Goal: Task Accomplishment & Management: Manage account settings

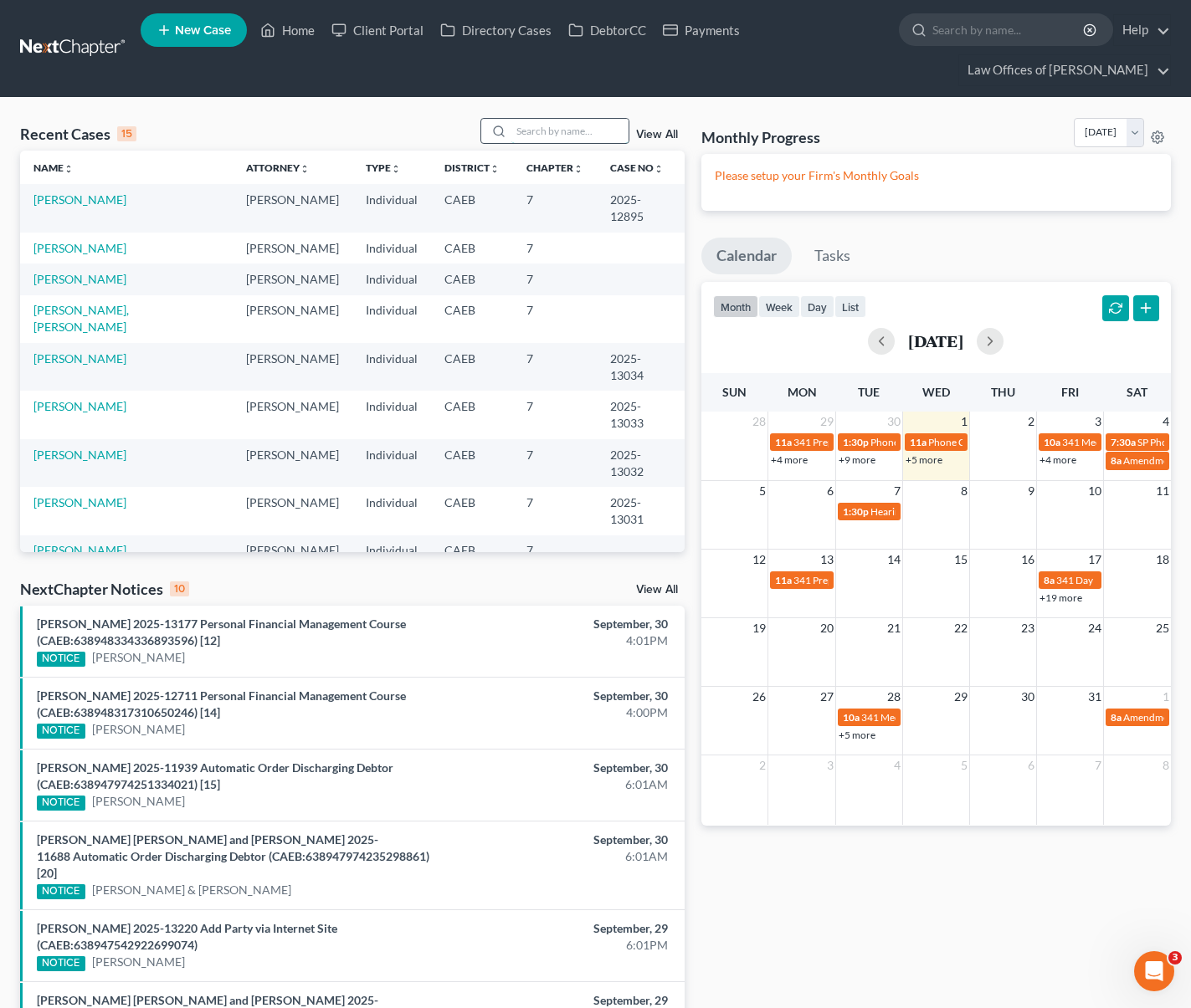
click at [540, 122] on input "search" at bounding box center [569, 131] width 117 height 24
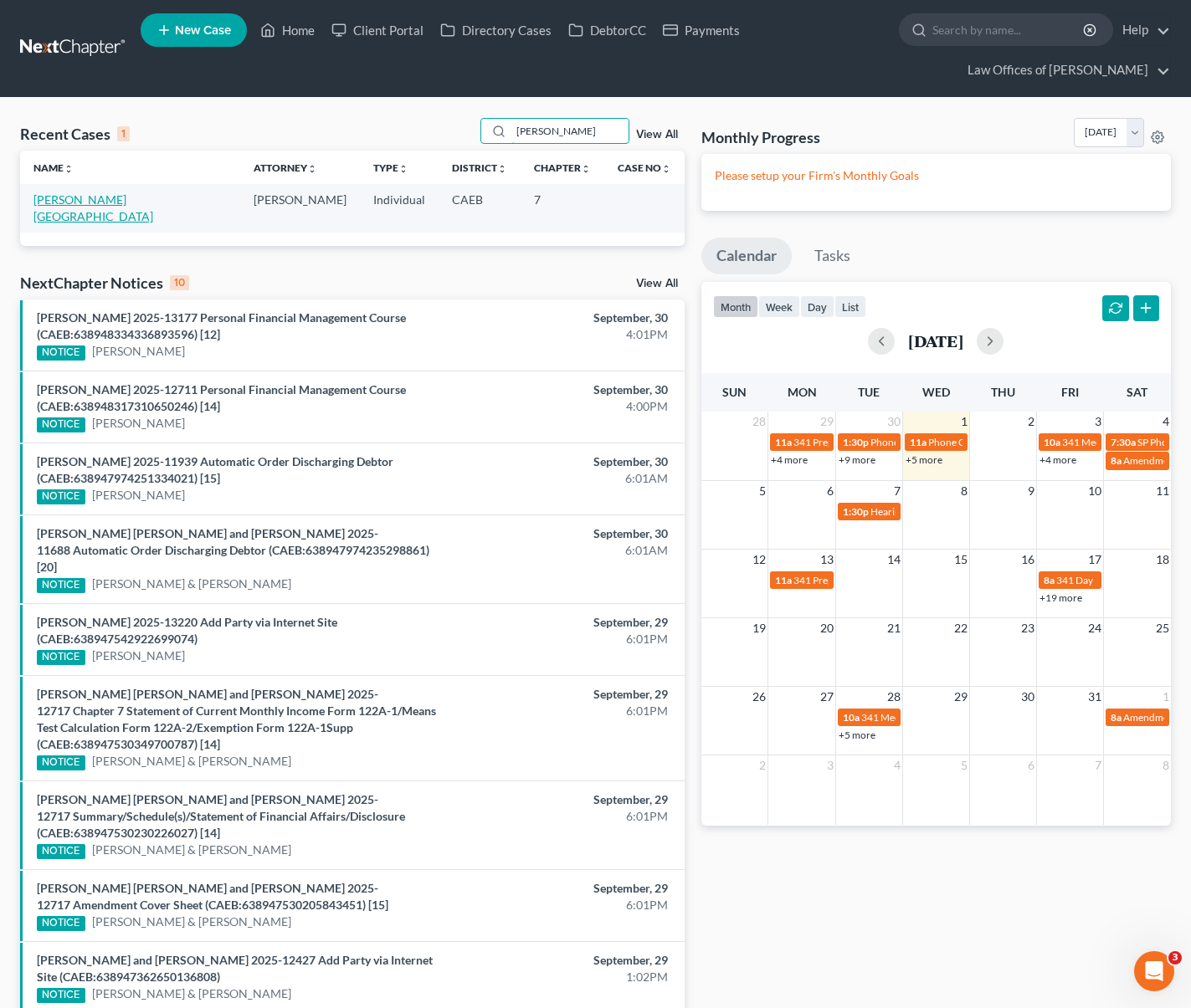
type input "[PERSON_NAME]"
click at [61, 200] on link "[PERSON_NAME][GEOGRAPHIC_DATA]" at bounding box center [94, 208] width 120 height 31
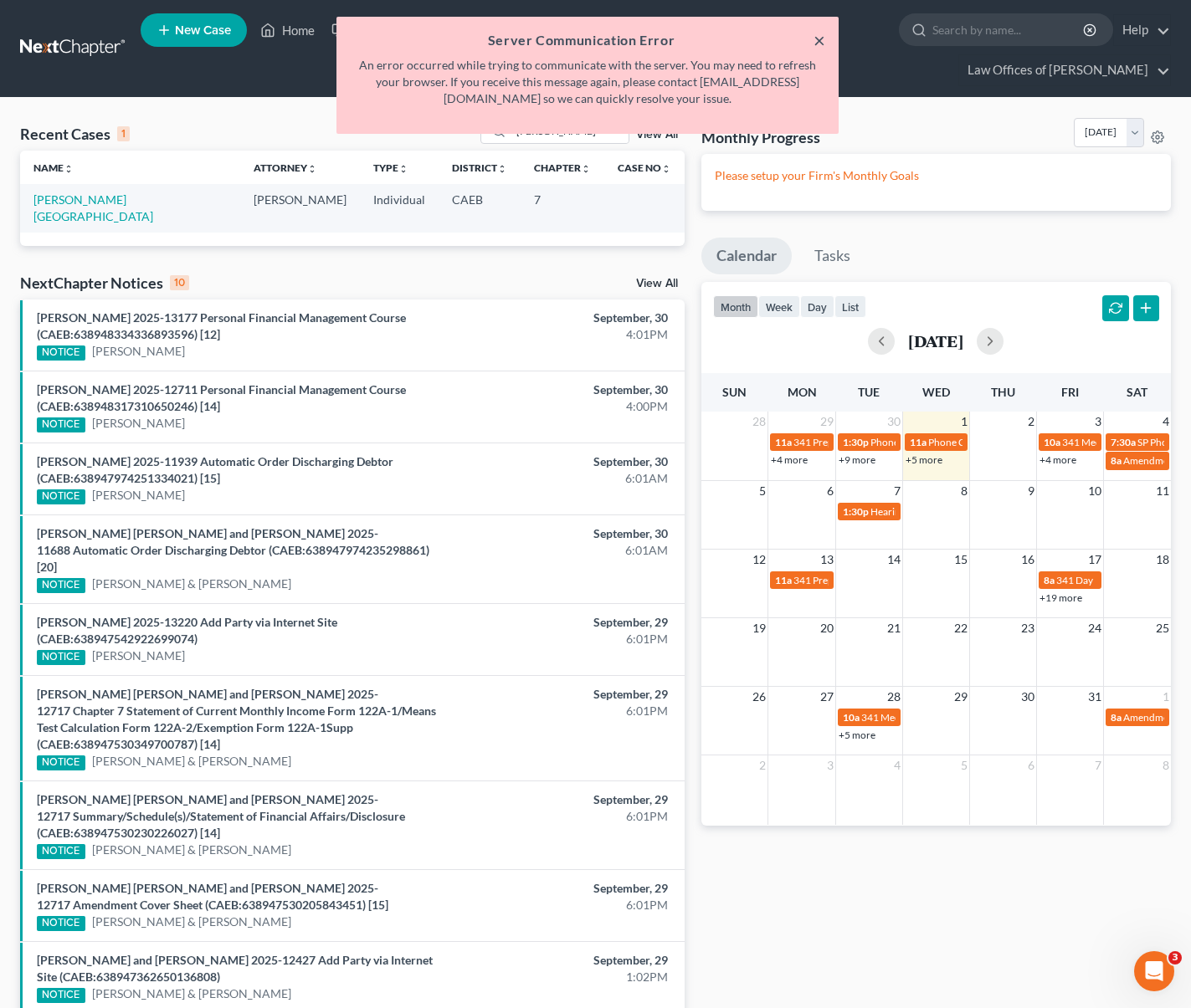
click at [815, 36] on button "×" at bounding box center [819, 40] width 12 height 20
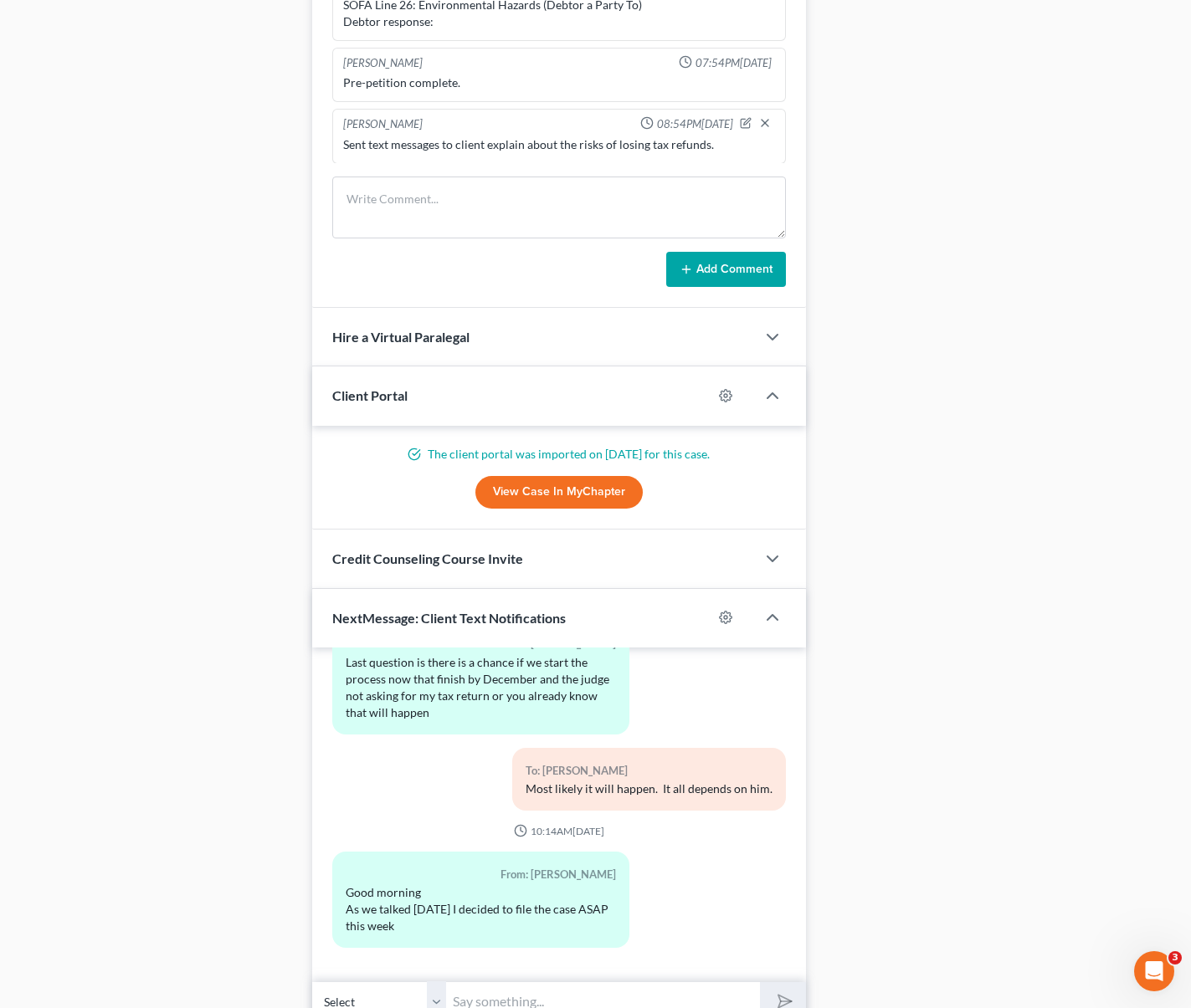
scroll to position [1405, 0]
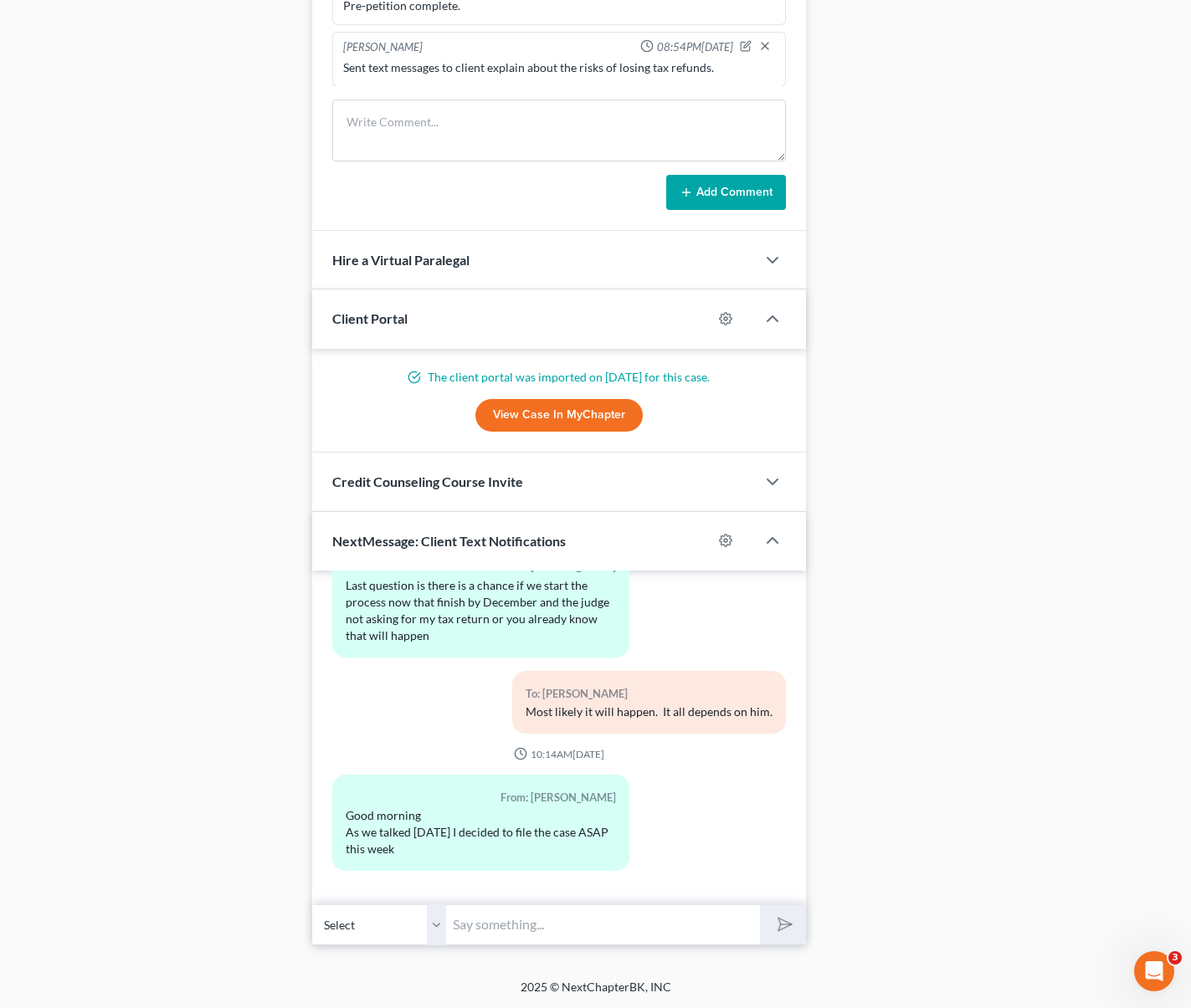
click at [530, 925] on input "text" at bounding box center [603, 925] width 314 height 41
type input "Good morning. Sounds good, we will proceed to finish your petition."
click at [760, 905] on button "submit" at bounding box center [783, 925] width 46 height 40
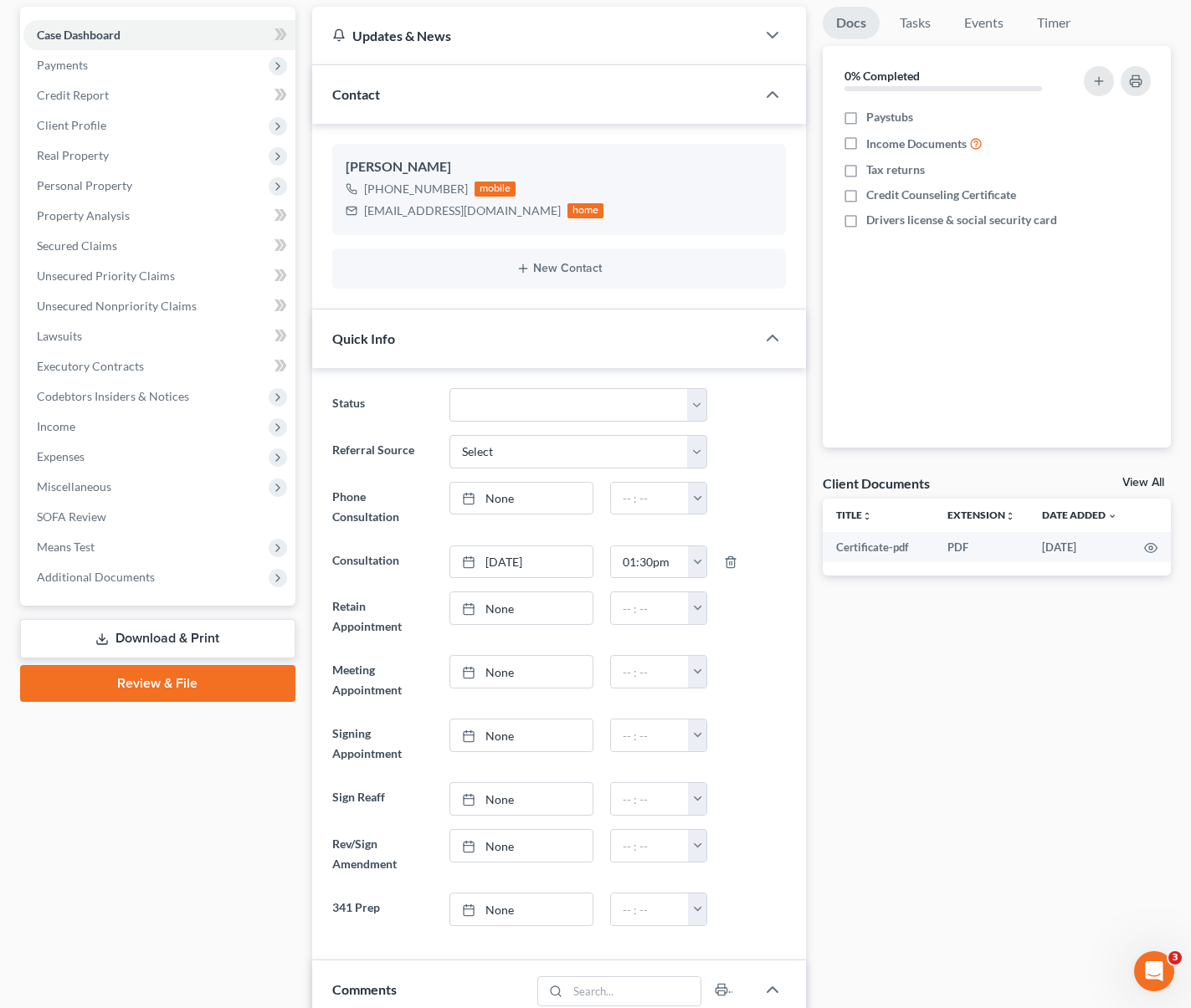
scroll to position [0, 0]
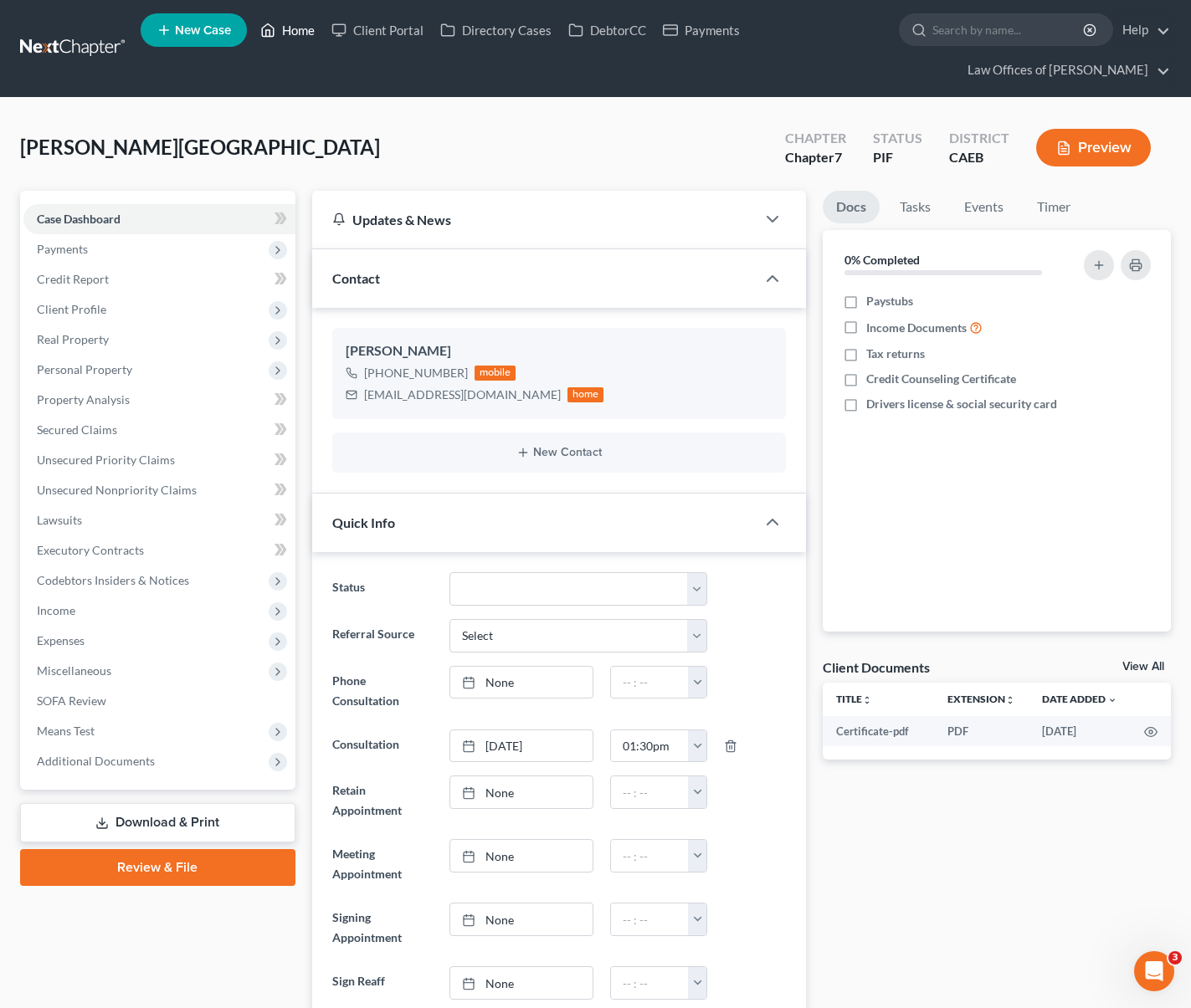
click at [307, 33] on link "Home" at bounding box center [287, 30] width 71 height 30
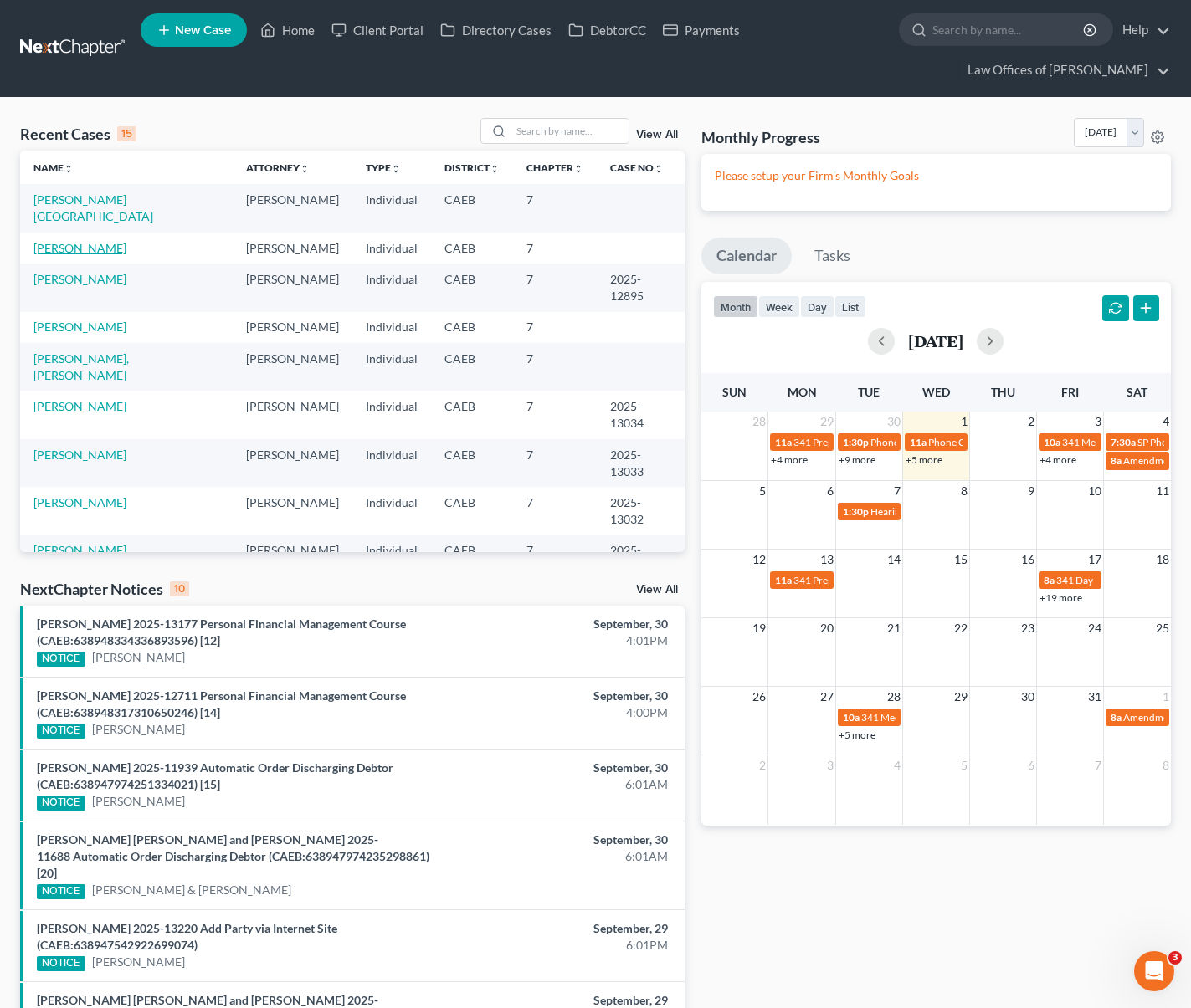
click at [91, 241] on link "[PERSON_NAME]" at bounding box center [80, 248] width 93 height 15
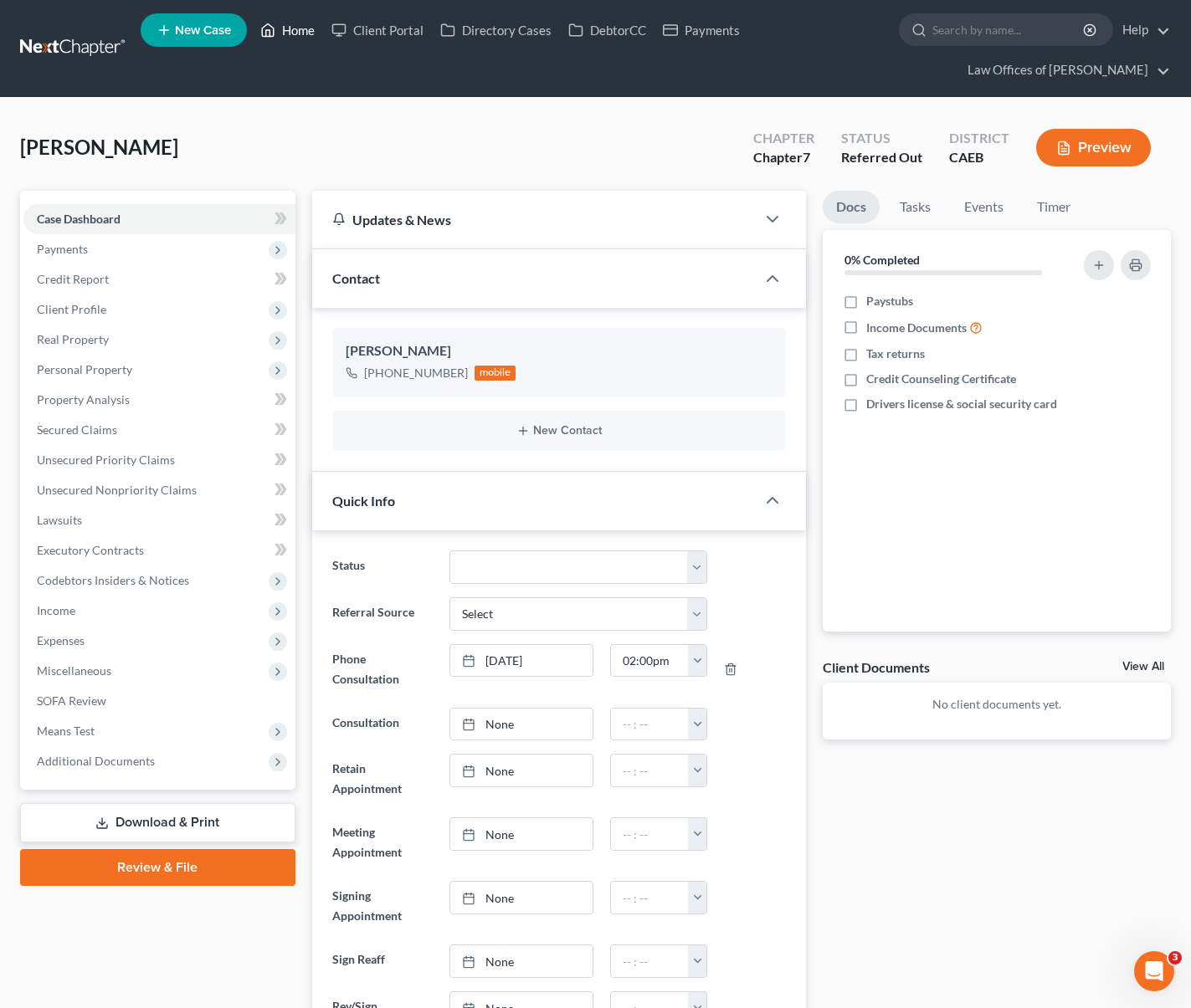
click at [303, 35] on link "Home" at bounding box center [287, 30] width 71 height 30
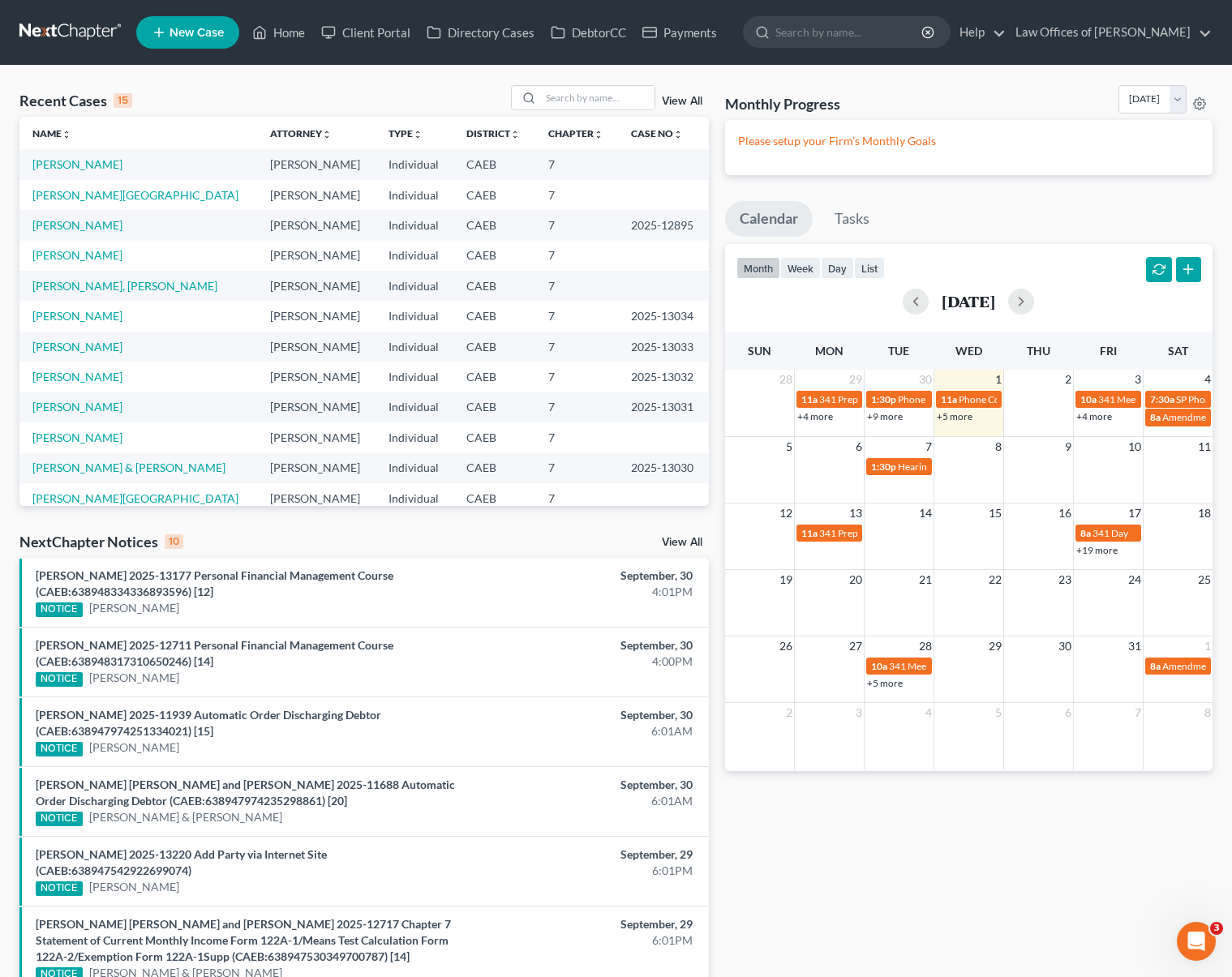
click at [951, 419] on link "+5 more" at bounding box center [954, 416] width 36 height 12
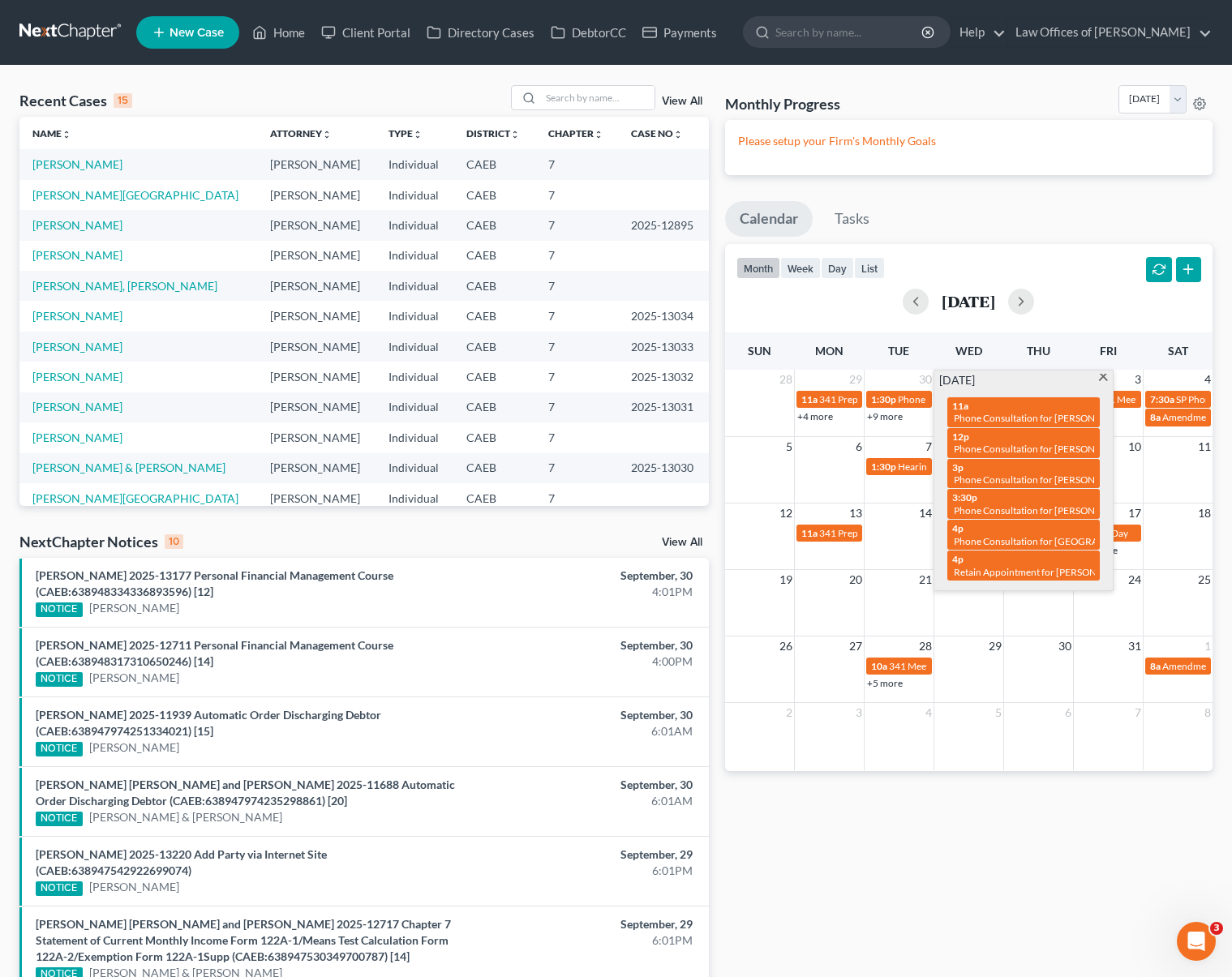
drag, startPoint x: 1106, startPoint y: 378, endPoint x: 1104, endPoint y: 368, distance: 10.2
click at [1104, 368] on div "[PERSON_NAME] Wed Thu Fri Sat 28 29 30 1 2 3 4 11a 341 Prep for [PERSON_NAME] 1…" at bounding box center [968, 551] width 487 height 438
drag, startPoint x: 1103, startPoint y: 378, endPoint x: 1114, endPoint y: 376, distance: 11.2
click at [1103, 377] on span at bounding box center [1103, 378] width 12 height 10
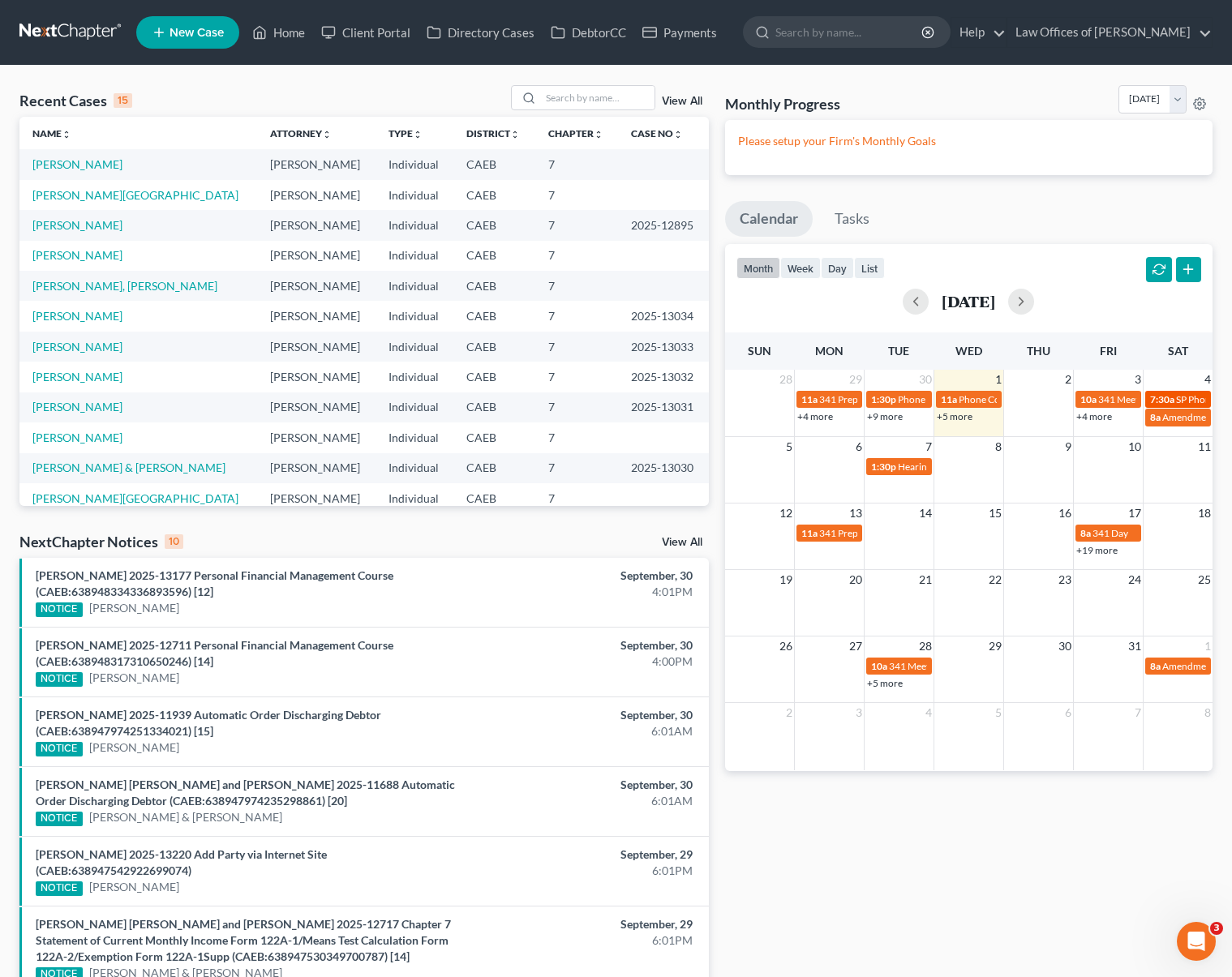
click at [1156, 393] on span "7:30a" at bounding box center [1163, 399] width 24 height 12
select select "Days"
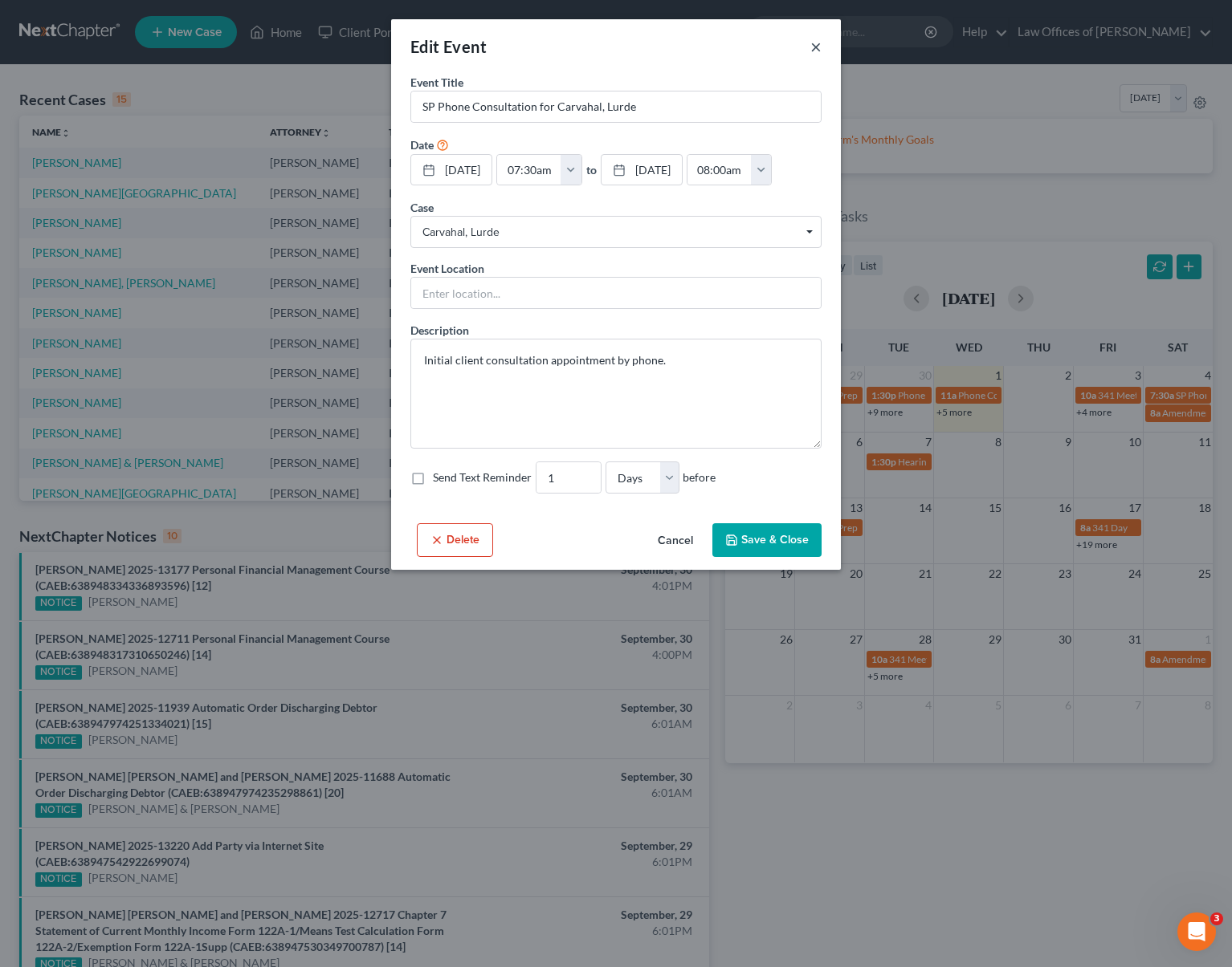
click at [814, 45] on button "×" at bounding box center [816, 46] width 11 height 20
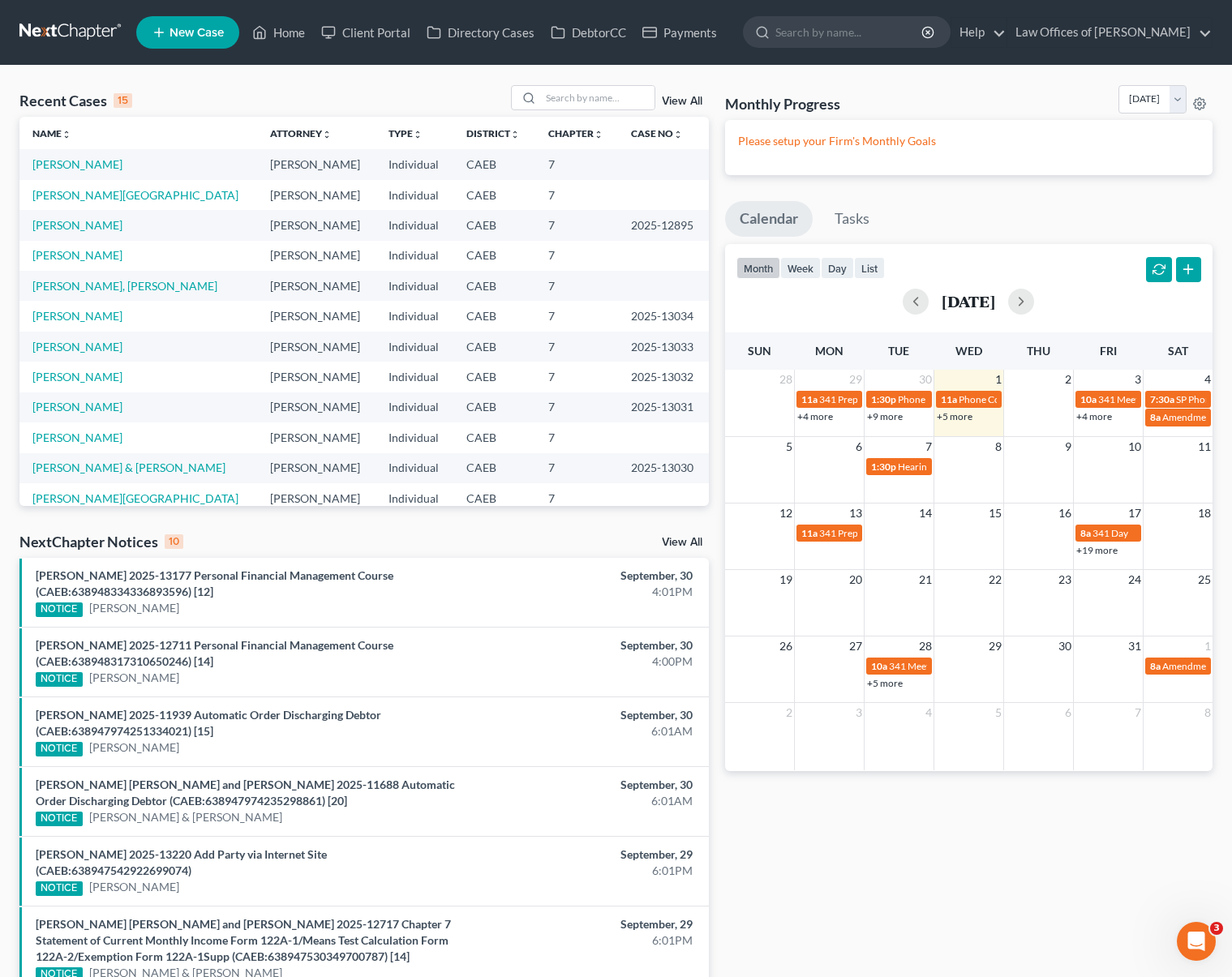
click at [961, 416] on link "+5 more" at bounding box center [954, 416] width 36 height 12
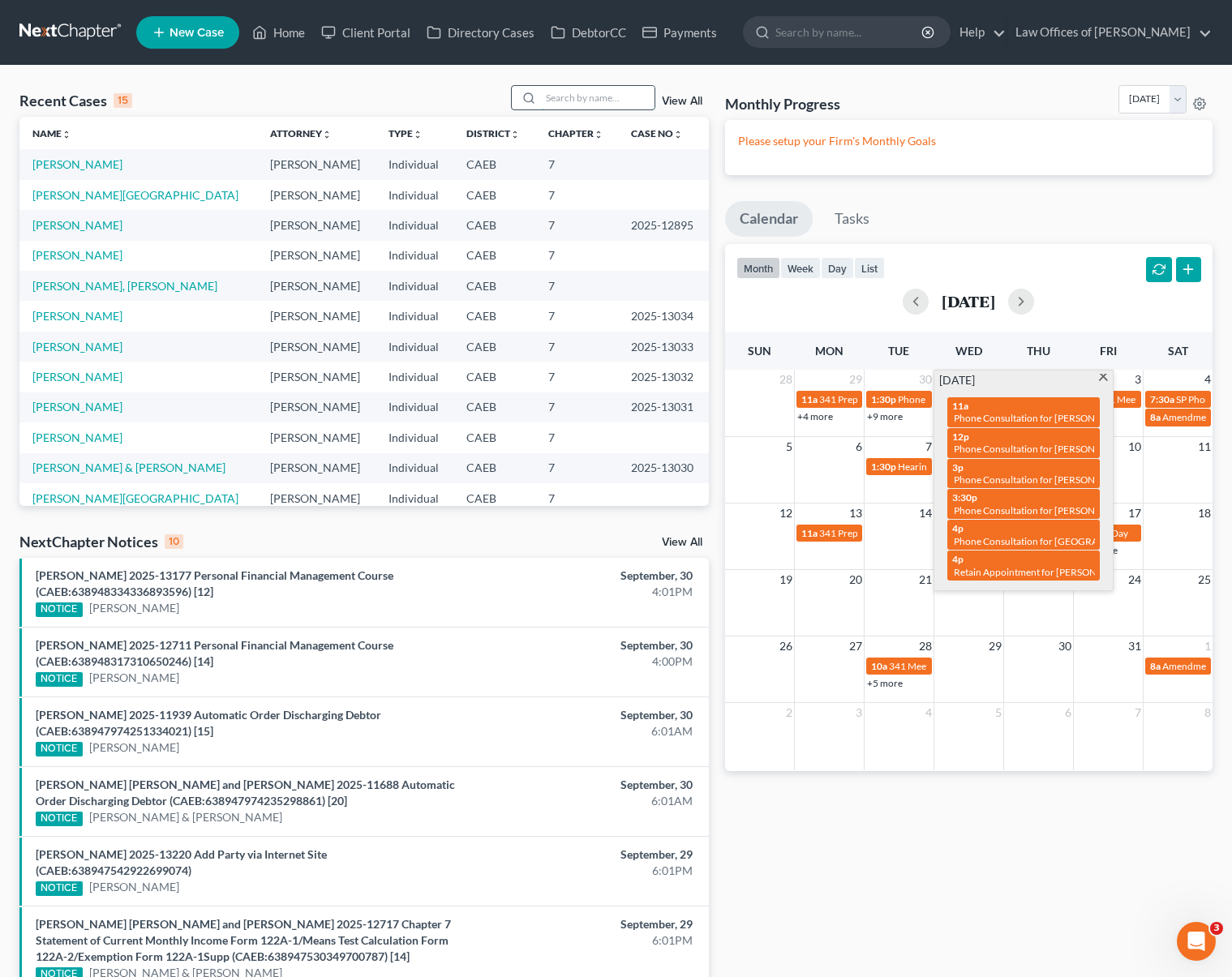
click at [587, 99] on input "search" at bounding box center [597, 98] width 114 height 23
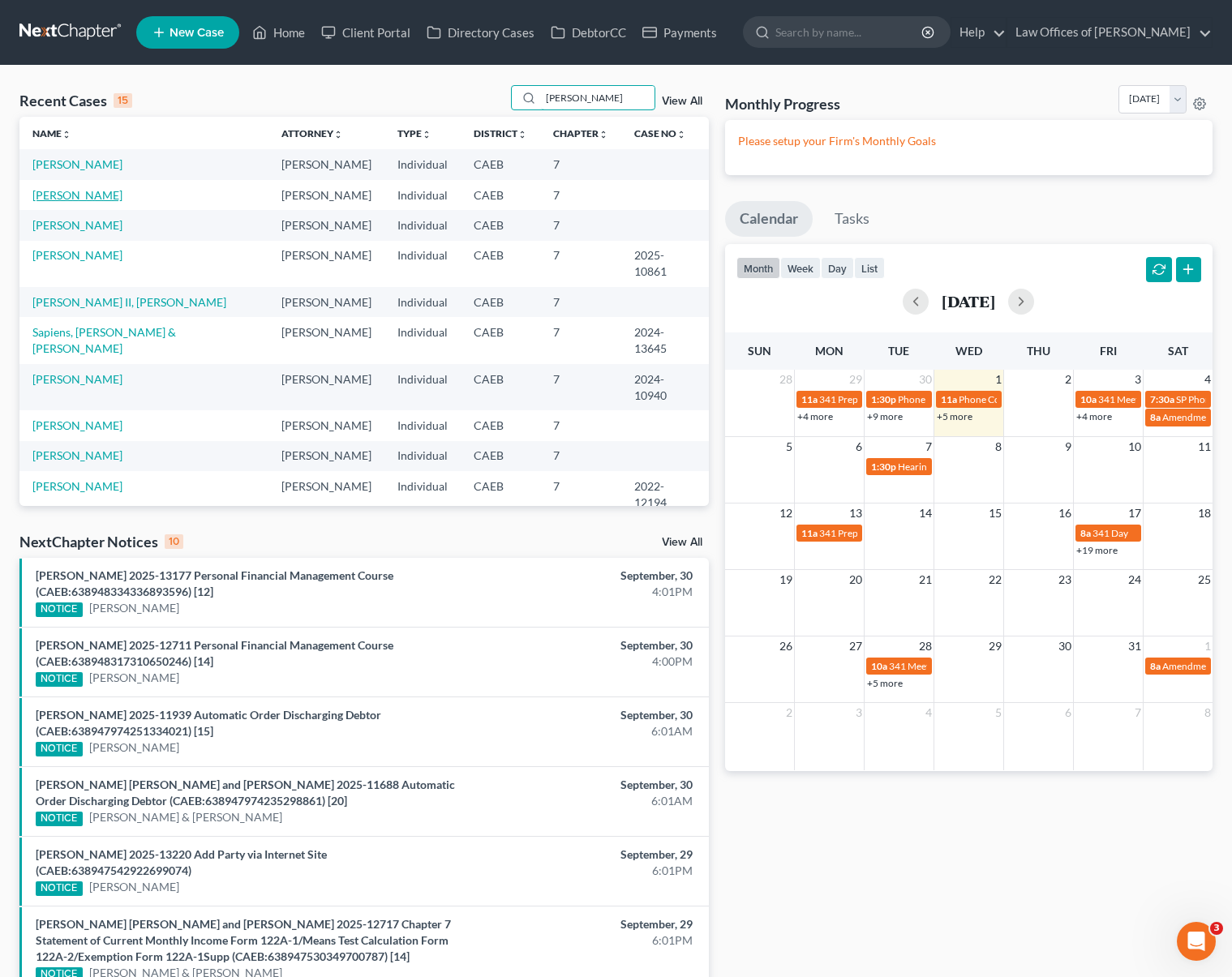
type input "[PERSON_NAME]"
click at [81, 199] on link "[PERSON_NAME]" at bounding box center [78, 195] width 90 height 14
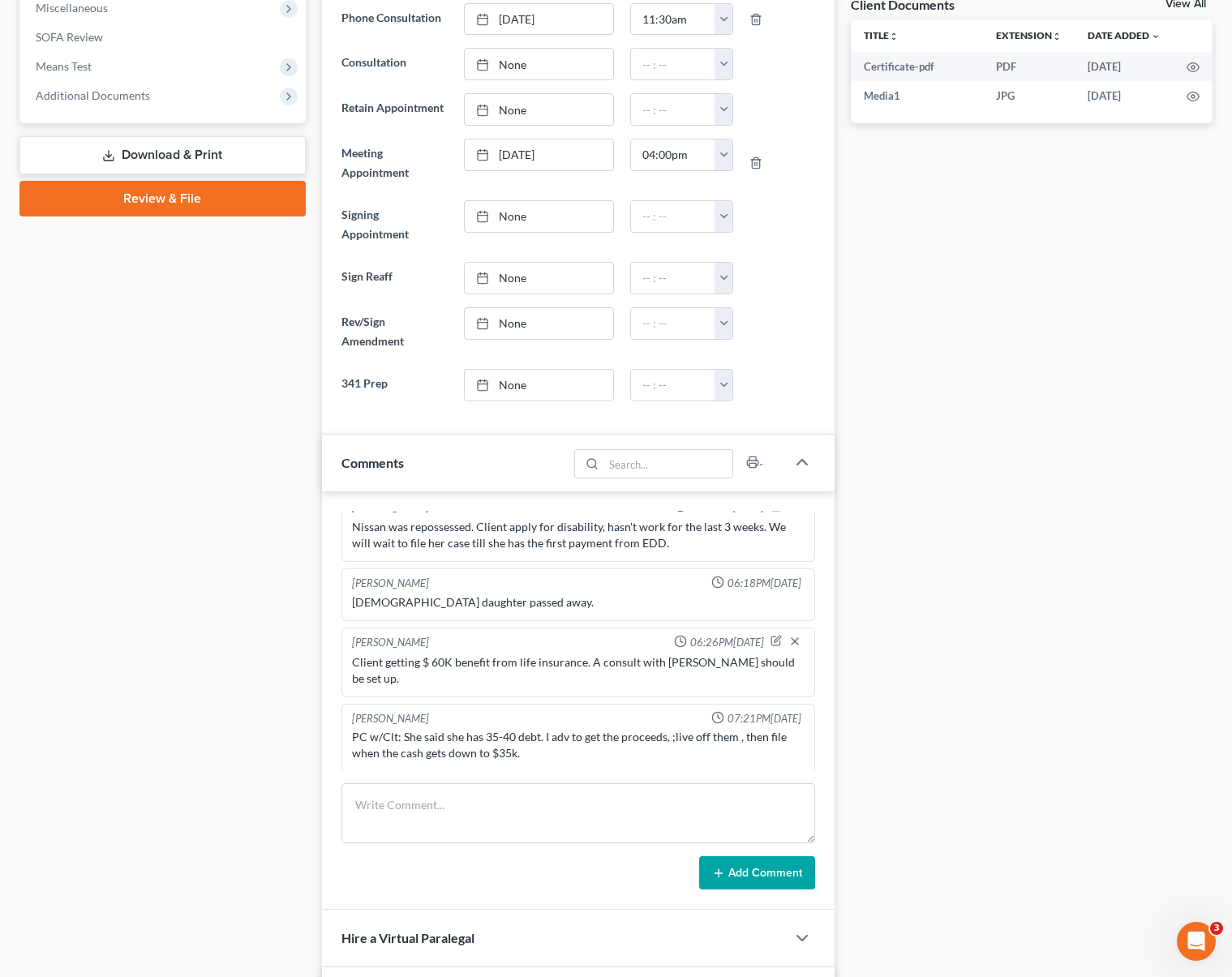
scroll to position [914, 0]
